Goal: Information Seeking & Learning: Learn about a topic

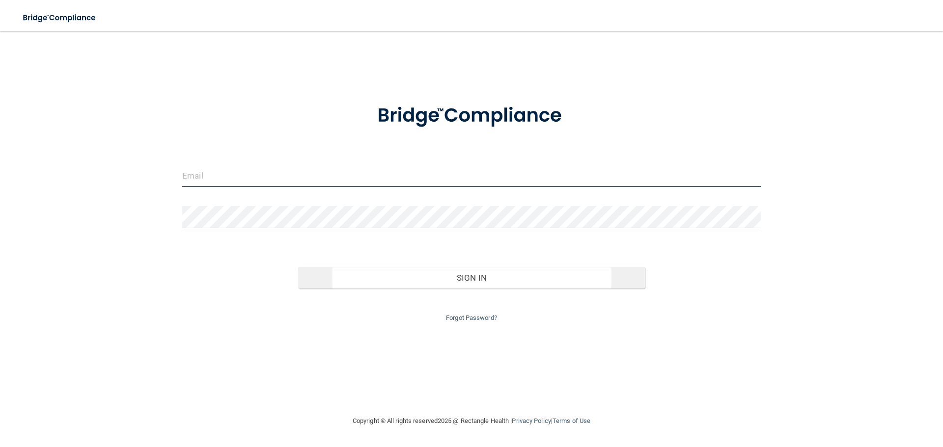
type input "[EMAIL_ADDRESS][DOMAIN_NAME]"
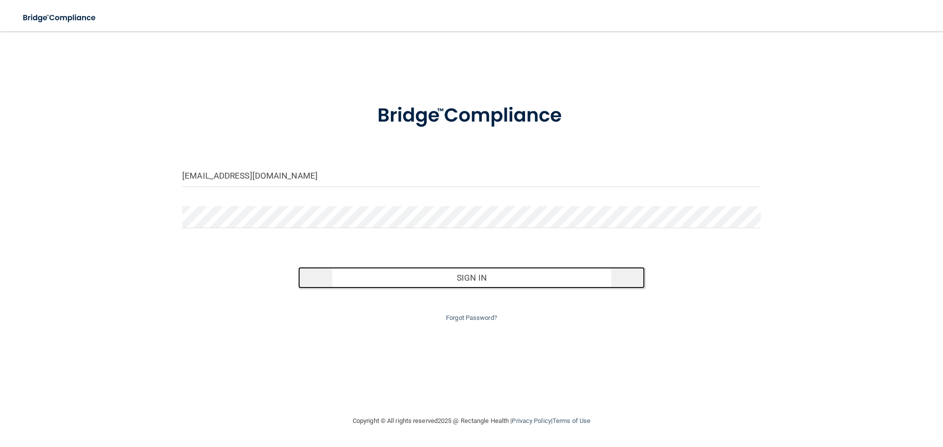
click at [457, 278] on button "Sign In" at bounding box center [471, 278] width 347 height 22
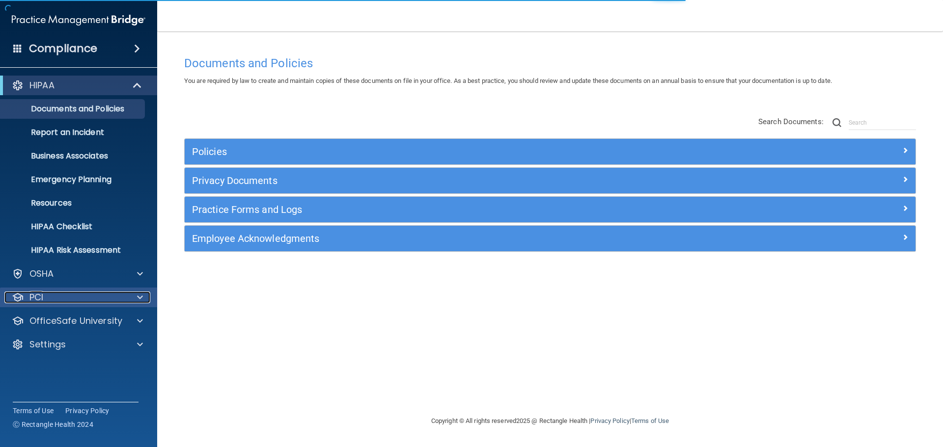
click at [117, 300] on div "PCI" at bounding box center [65, 298] width 122 height 12
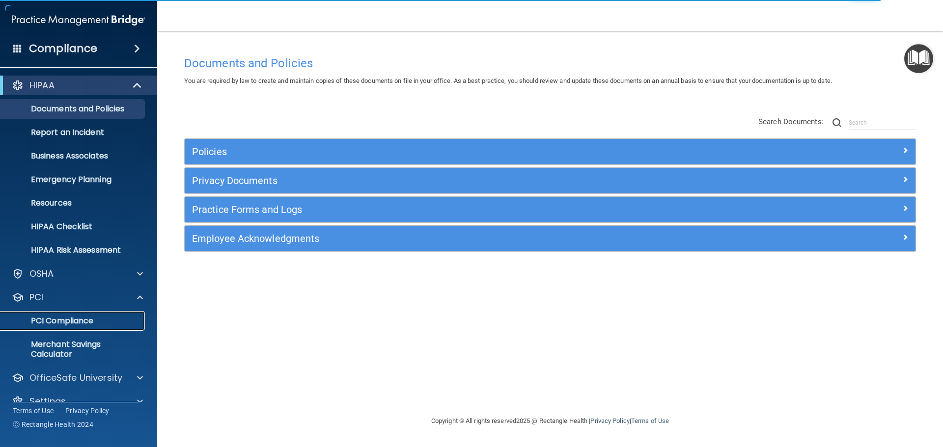
click at [84, 317] on p "PCI Compliance" at bounding box center [73, 321] width 134 height 10
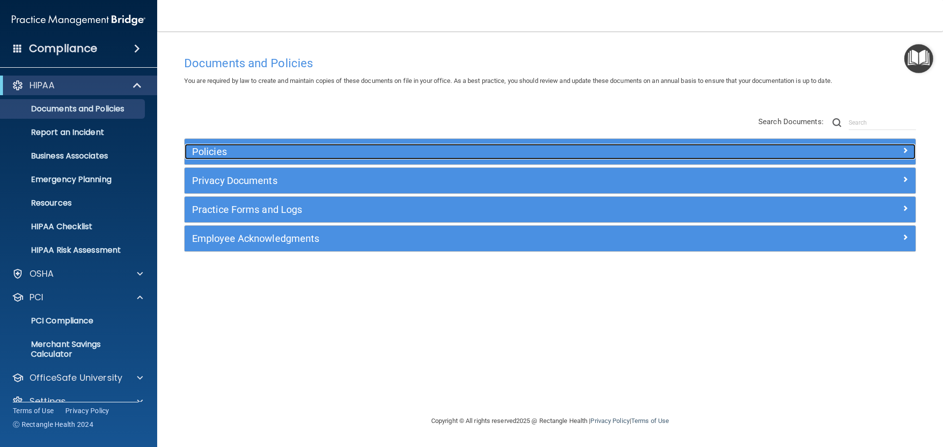
click at [224, 146] on h5 "Policies" at bounding box center [458, 151] width 533 height 11
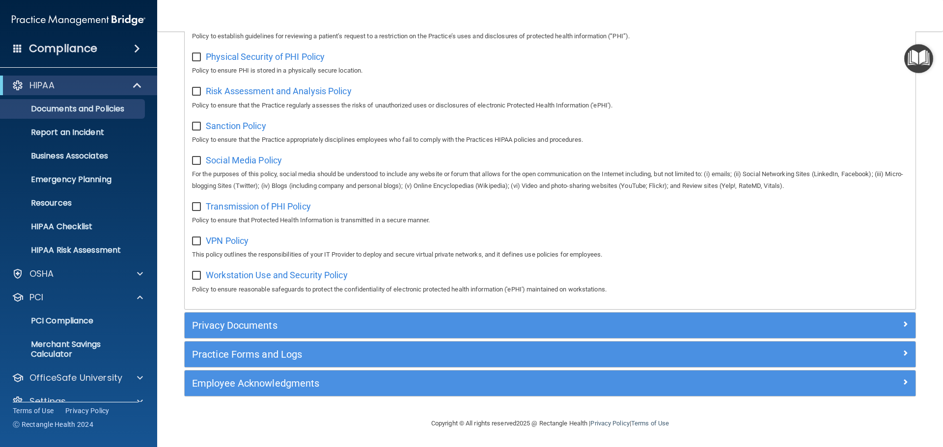
scroll to position [657, 0]
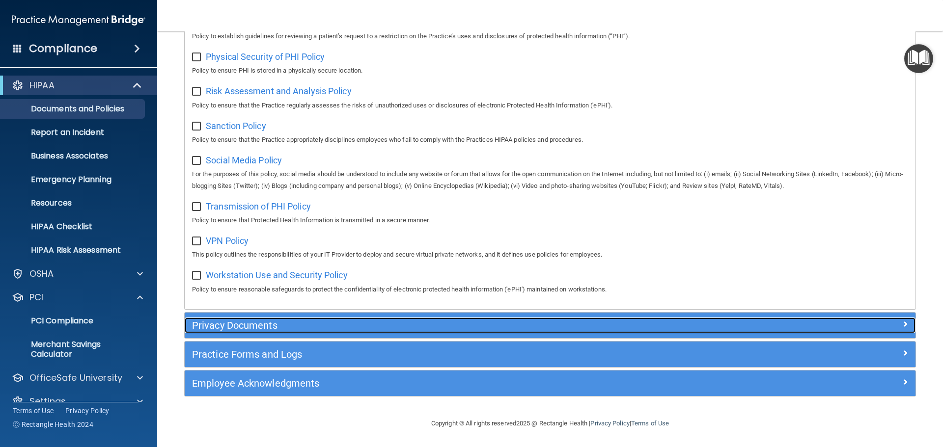
click at [242, 327] on h5 "Privacy Documents" at bounding box center [458, 325] width 533 height 11
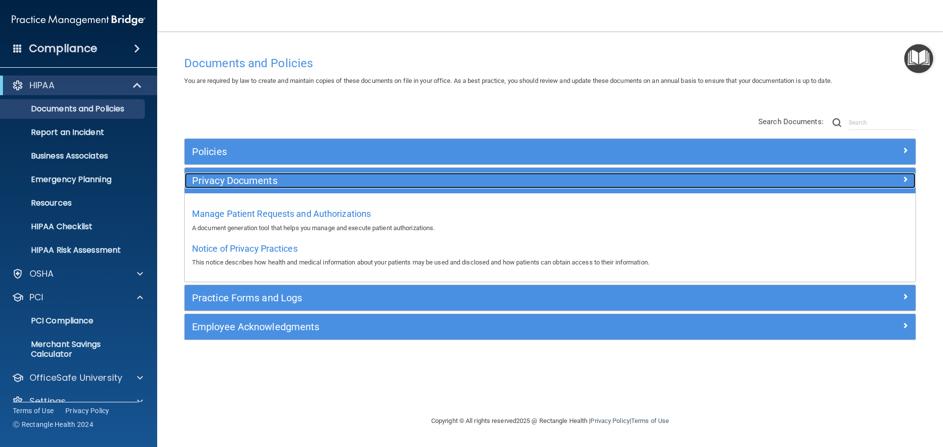
scroll to position [0, 0]
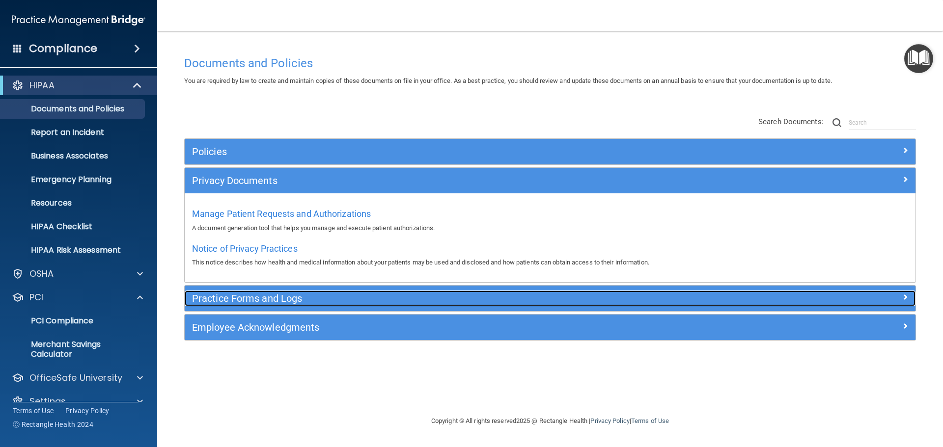
click at [238, 296] on h5 "Practice Forms and Logs" at bounding box center [458, 298] width 533 height 11
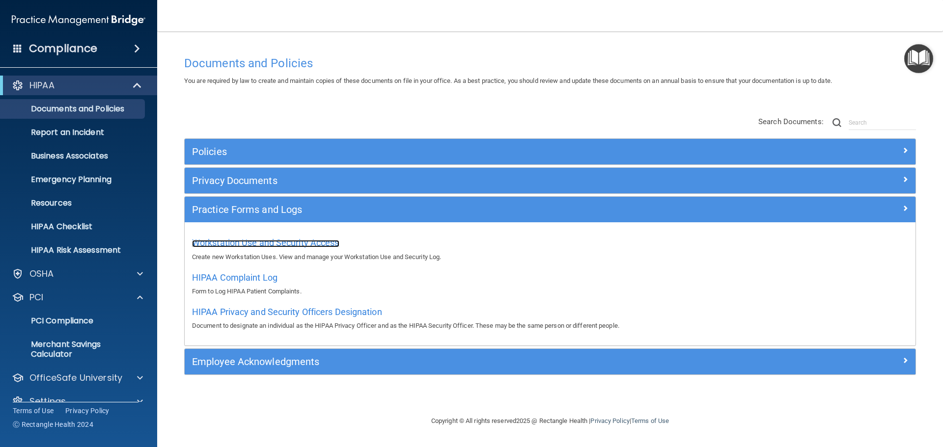
click at [267, 245] on span "Workstation Use and Security Access" at bounding box center [265, 243] width 147 height 10
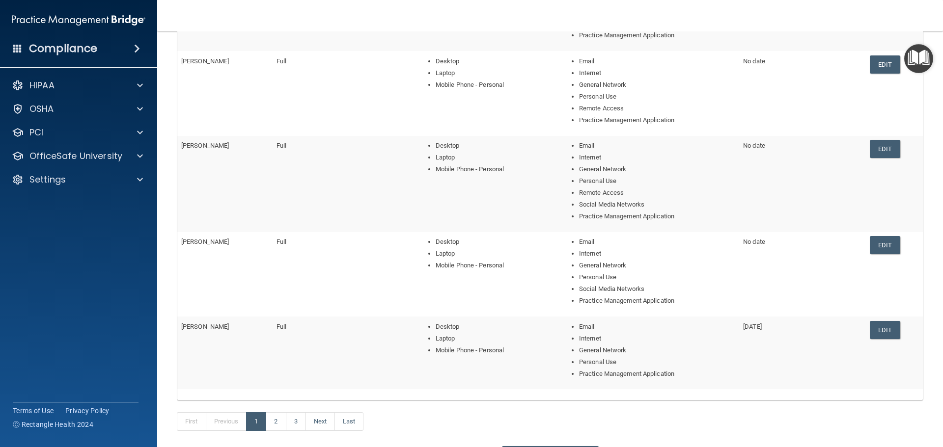
scroll to position [246, 0]
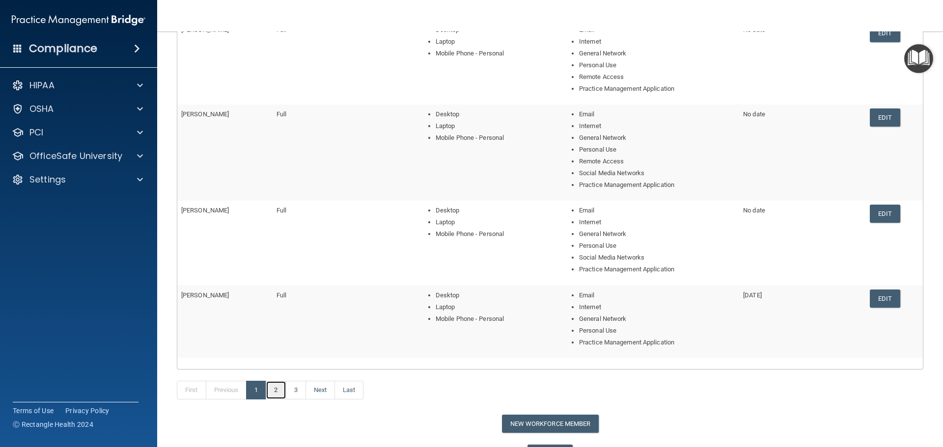
click at [280, 391] on link "2" at bounding box center [276, 390] width 20 height 19
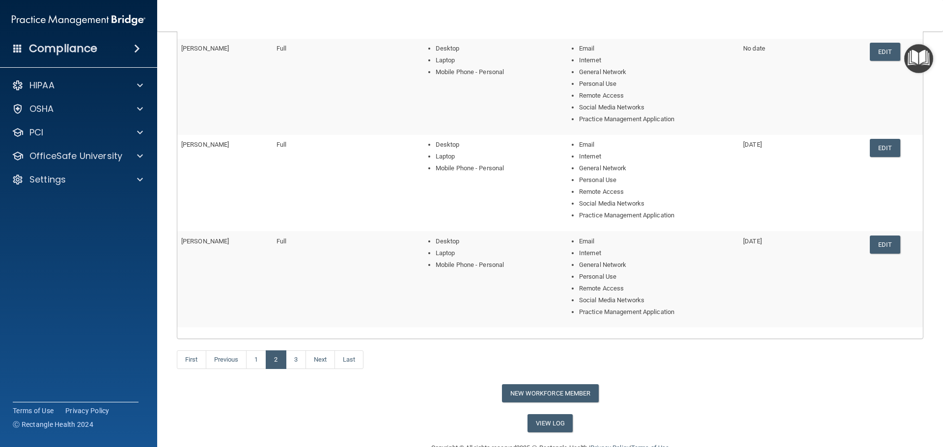
scroll to position [336, 0]
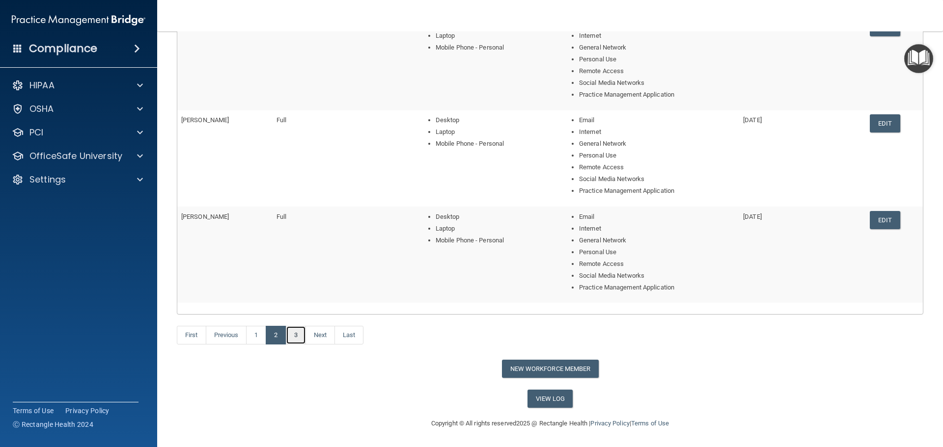
click at [297, 336] on link "3" at bounding box center [296, 335] width 20 height 19
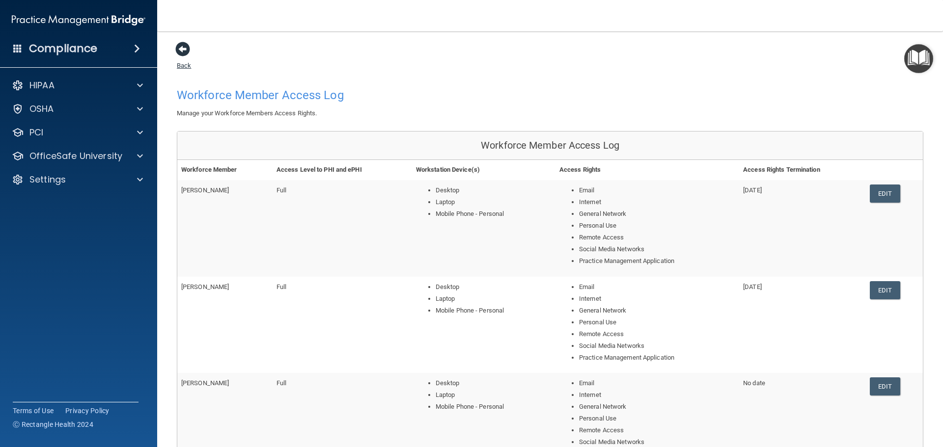
click at [186, 65] on link "Back" at bounding box center [184, 59] width 14 height 19
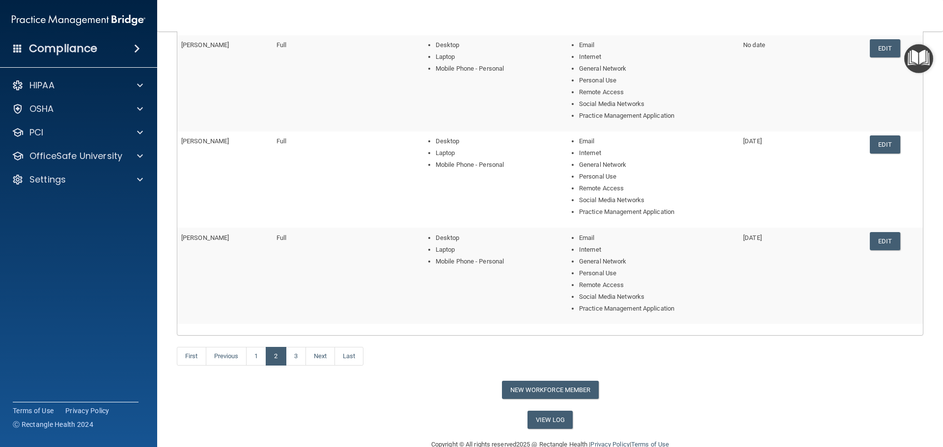
scroll to position [336, 0]
